Goal: Task Accomplishment & Management: Complete application form

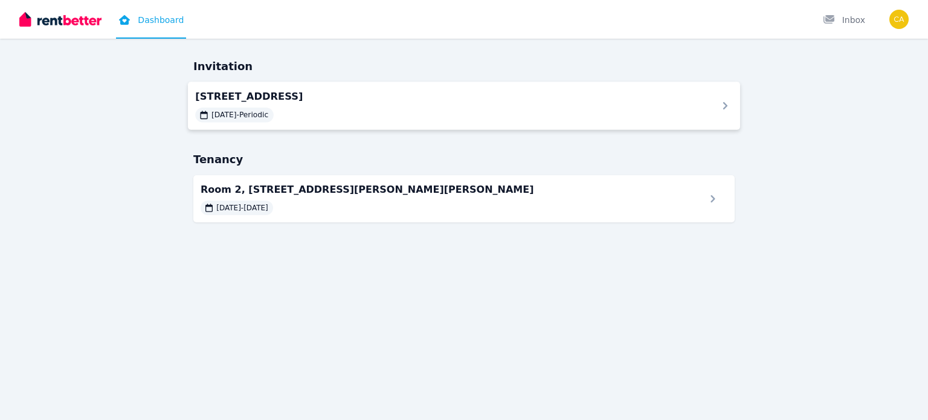
click at [356, 106] on div "Room [STREET_ADDRESS] [DATE] - Periodic" at bounding box center [448, 105] width 507 height 33
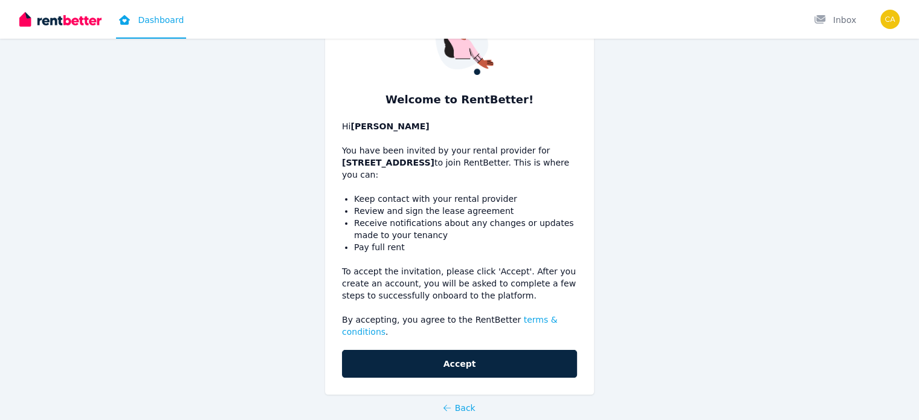
scroll to position [75, 0]
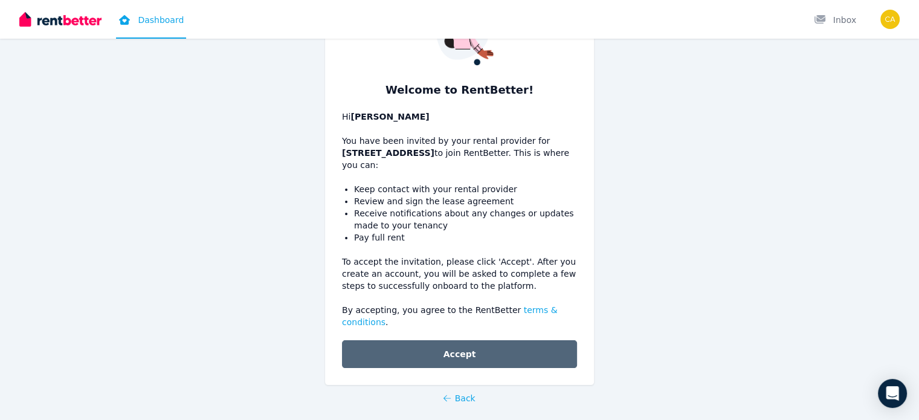
click at [476, 345] on button "Accept" at bounding box center [459, 354] width 235 height 28
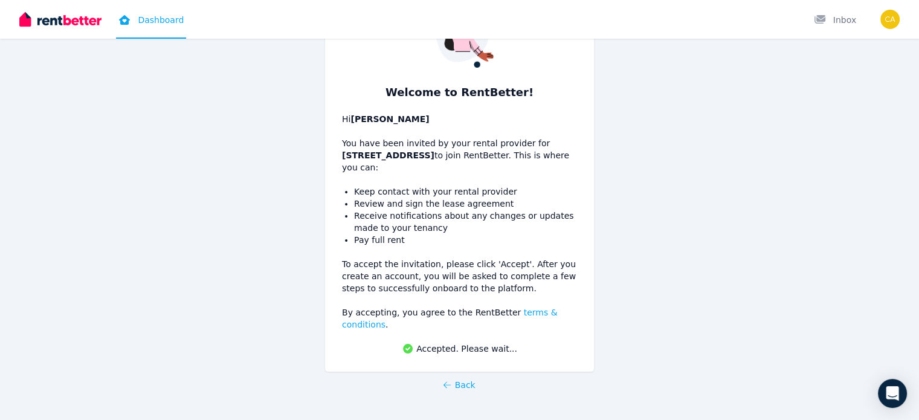
scroll to position [59, 0]
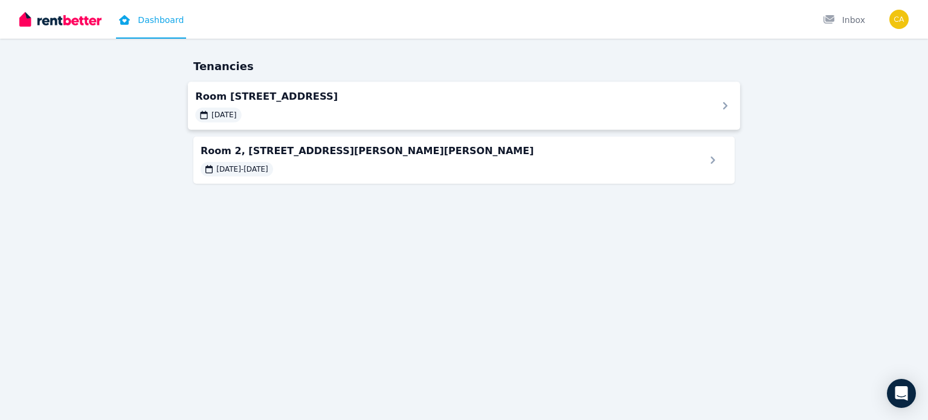
click at [391, 104] on div "Room [STREET_ADDRESS] [DATE]" at bounding box center [448, 105] width 507 height 33
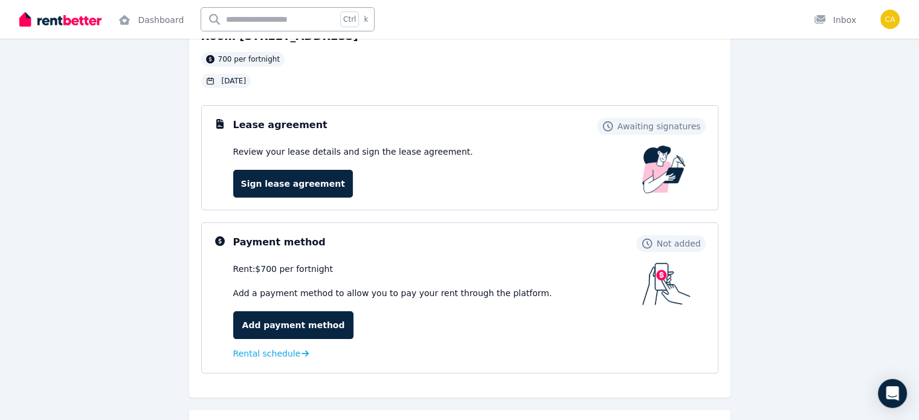
scroll to position [89, 0]
click at [283, 354] on span "Rental schedule" at bounding box center [267, 353] width 68 height 12
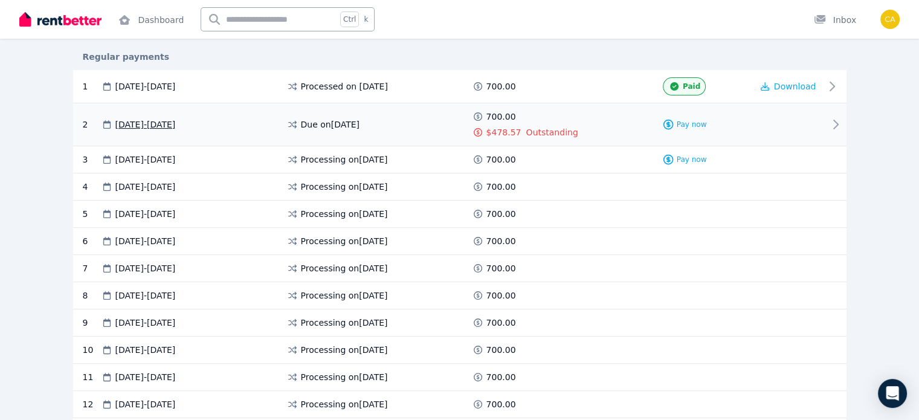
scroll to position [222, 0]
click at [747, 117] on div "Pay now" at bounding box center [684, 123] width 135 height 28
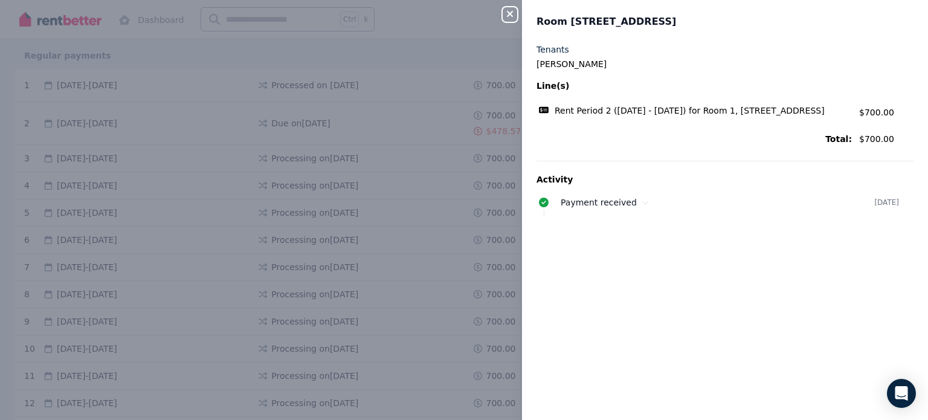
click at [510, 15] on icon "button" at bounding box center [510, 14] width 6 height 6
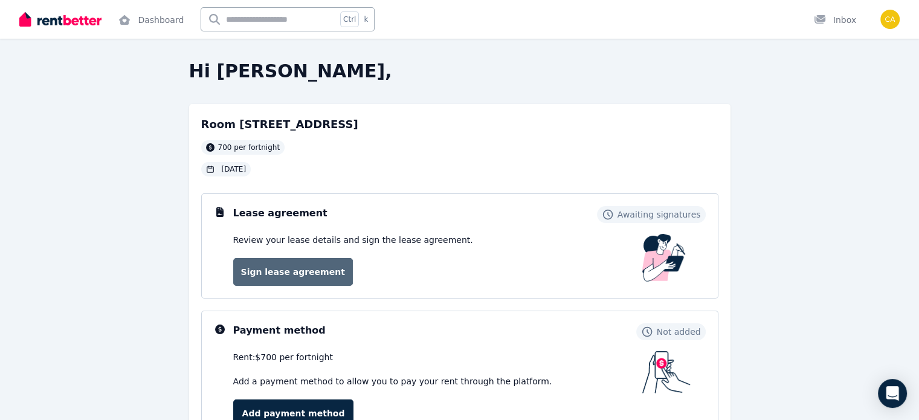
click at [306, 265] on link "Sign lease agreement" at bounding box center [293, 272] width 120 height 28
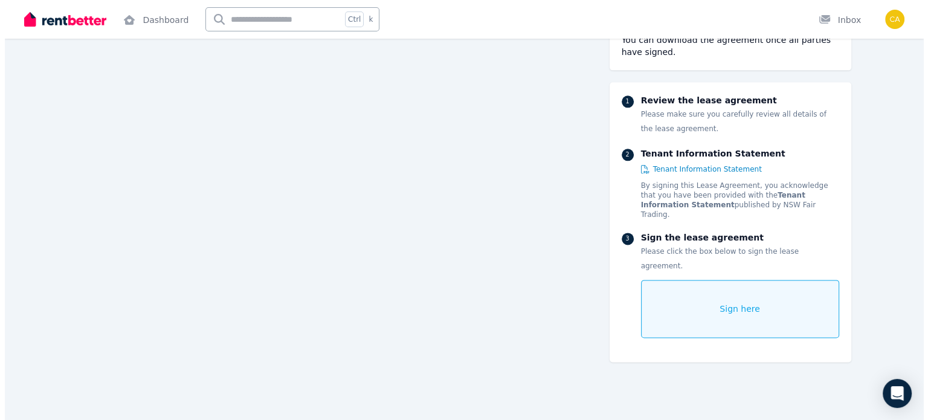
scroll to position [24464, 0]
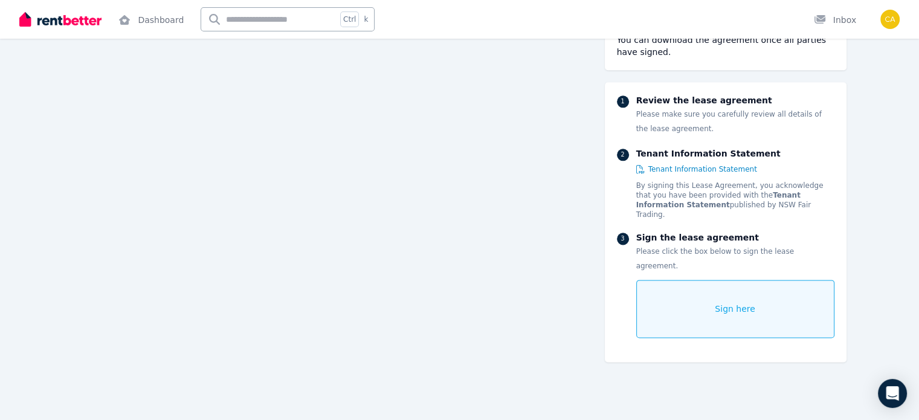
click at [778, 280] on div "Sign here" at bounding box center [735, 309] width 198 height 58
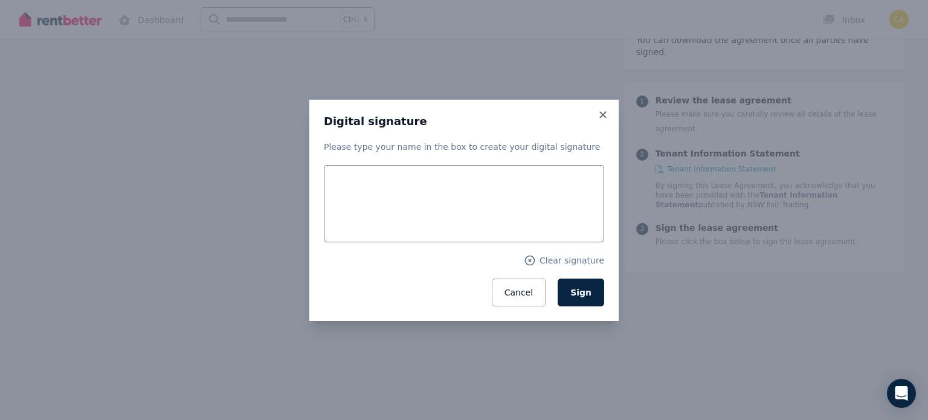
scroll to position [24465, 0]
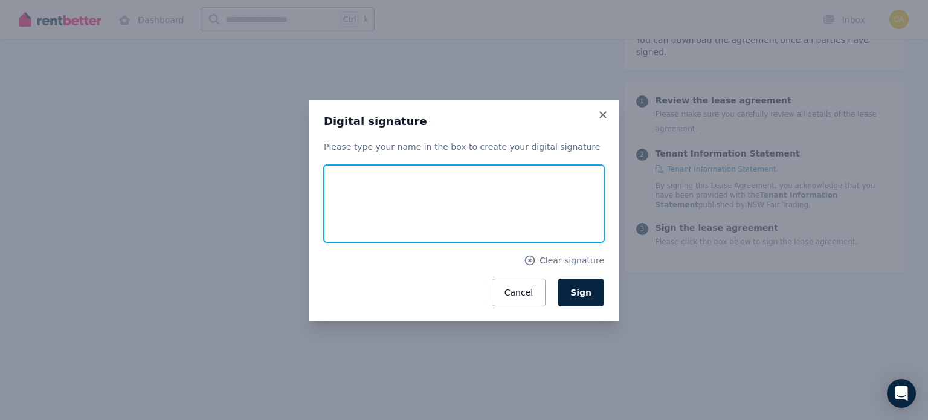
click at [389, 184] on input "text" at bounding box center [464, 203] width 280 height 77
type input "**********"
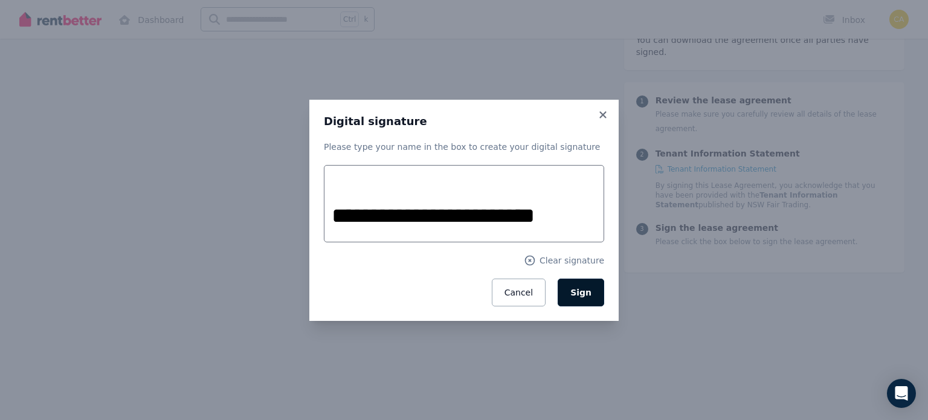
click at [583, 294] on span "Sign" at bounding box center [580, 293] width 21 height 10
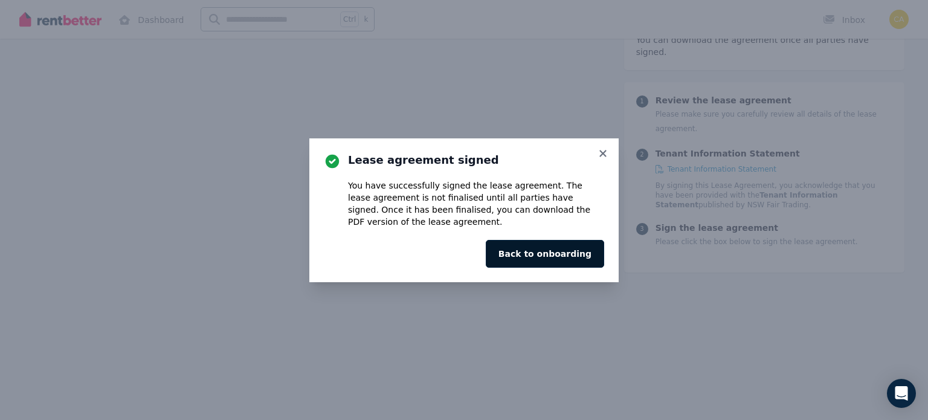
click at [550, 252] on button "Back to onboarding" at bounding box center [545, 254] width 118 height 28
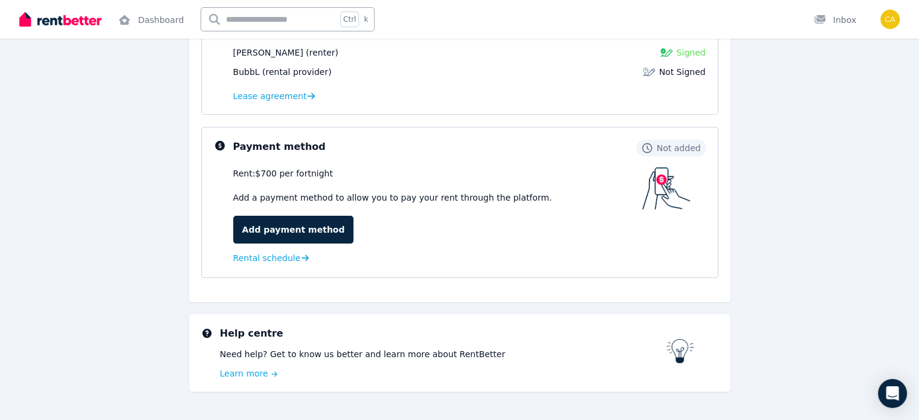
scroll to position [227, 0]
click at [272, 228] on link "Add payment method" at bounding box center [293, 228] width 121 height 28
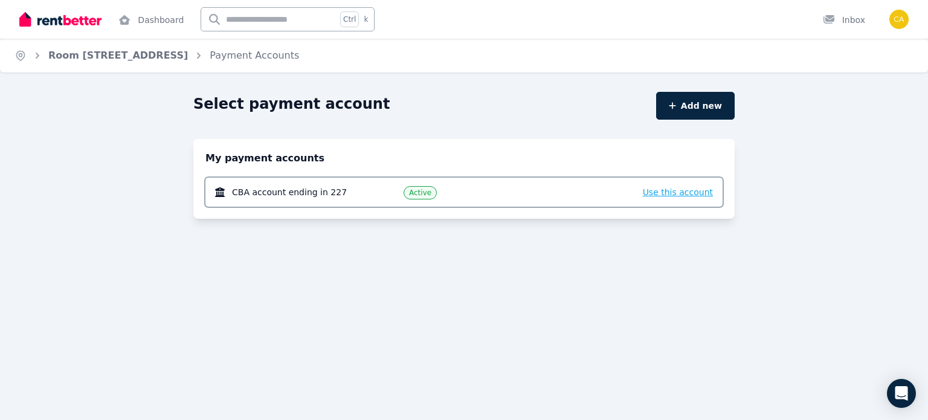
click at [678, 187] on span "Use this account" at bounding box center [678, 192] width 70 height 10
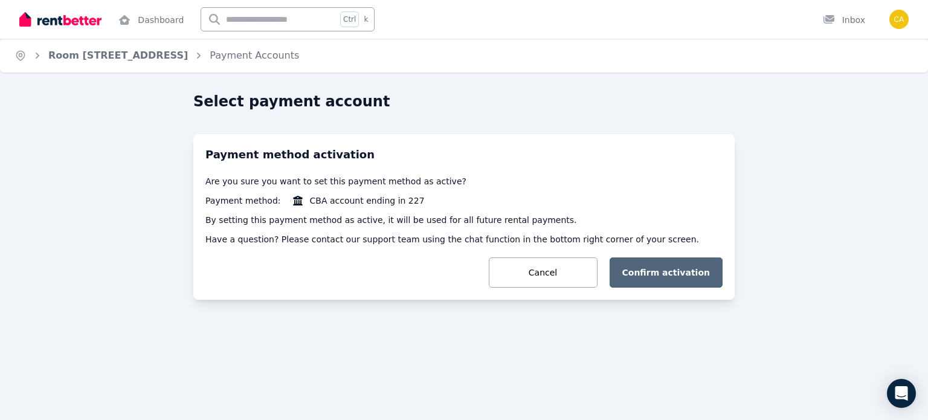
click at [663, 267] on button "Confirm activation" at bounding box center [666, 272] width 114 height 30
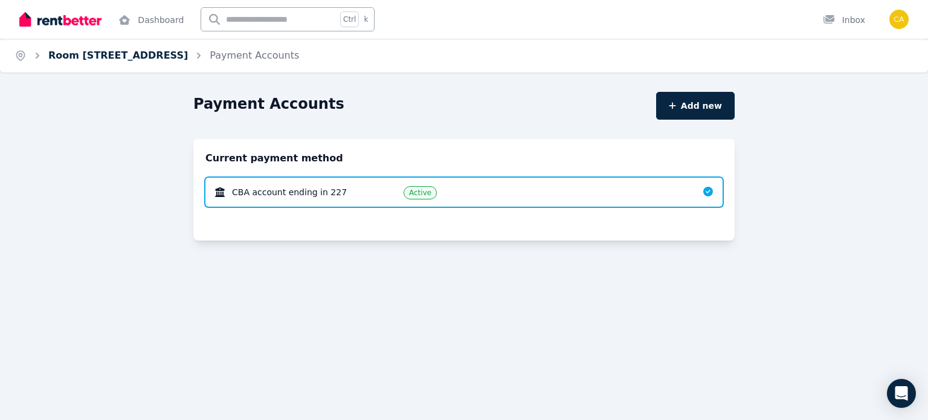
click at [188, 50] on link "Room 1, 17 Old Canterbury Rd, Lewisham" at bounding box center [118, 55] width 140 height 11
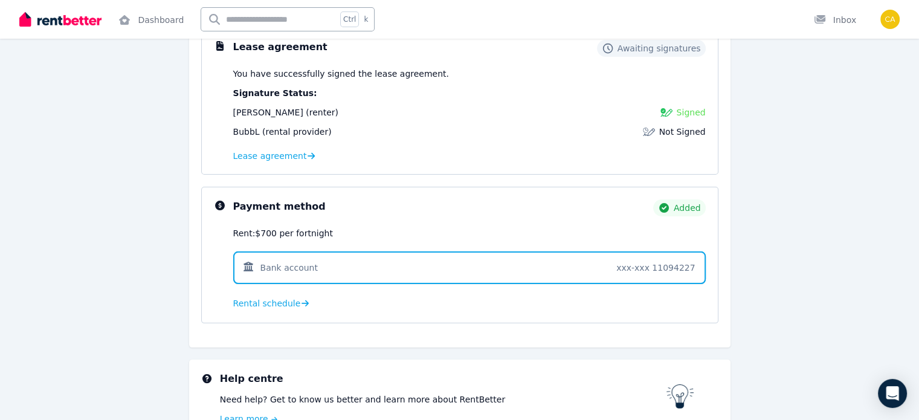
scroll to position [237, 0]
